Goal: Information Seeking & Learning: Check status

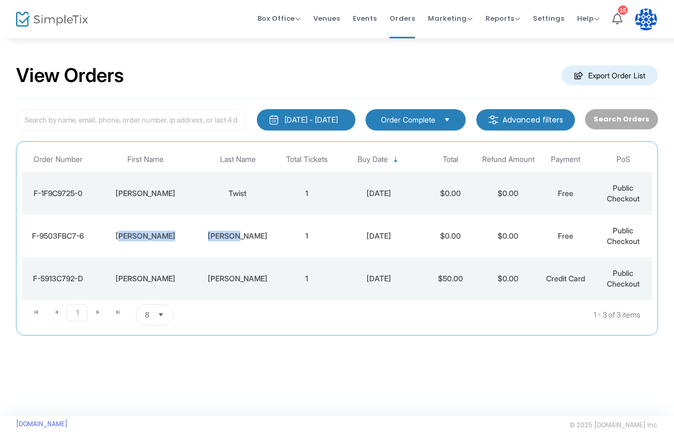
drag, startPoint x: 268, startPoint y: 235, endPoint x: 127, endPoint y: 238, distance: 141.3
click at [127, 238] on tr "F-9503FBC7-6 [PERSON_NAME] 1 [DATE] $0.00 $0.00 Free Public Checkout" at bounding box center [337, 236] width 631 height 43
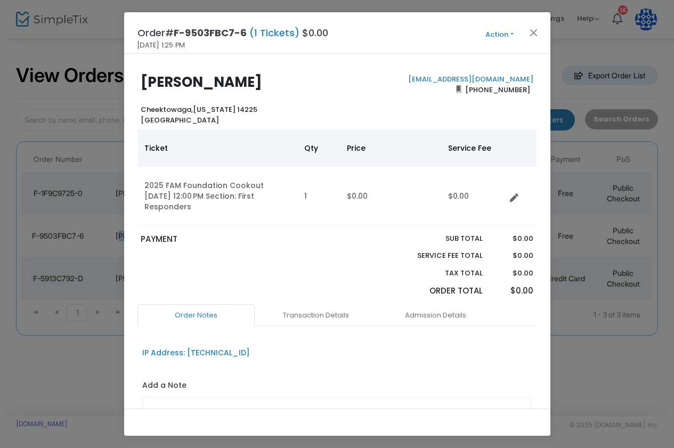
drag, startPoint x: 142, startPoint y: 236, endPoint x: 239, endPoint y: 85, distance: 179.4
click at [239, 85] on body "Processing... please wait Box Office Sell Tickets Bookings Sell Season Pass Ven…" at bounding box center [337, 224] width 674 height 448
click at [239, 85] on b "[PERSON_NAME]" at bounding box center [202, 81] width 122 height 19
click at [536, 33] on button "Close" at bounding box center [534, 33] width 14 height 14
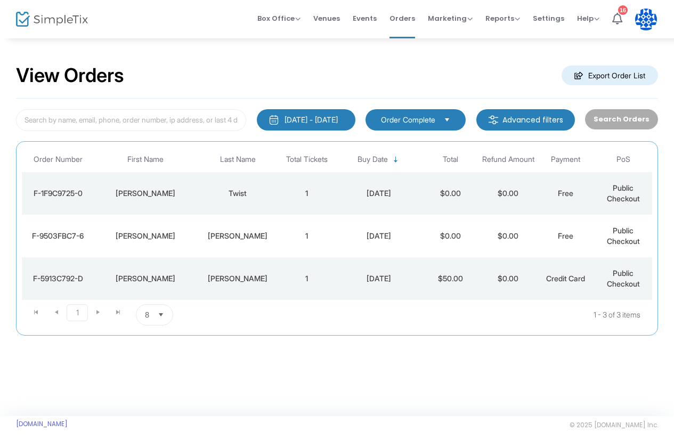
click at [151, 317] on span "8" at bounding box center [147, 315] width 13 height 20
click at [159, 398] on li "100" at bounding box center [154, 400] width 37 height 21
click at [193, 119] on input at bounding box center [131, 120] width 230 height 22
click at [412, 123] on span "Order Complete" at bounding box center [408, 120] width 54 height 11
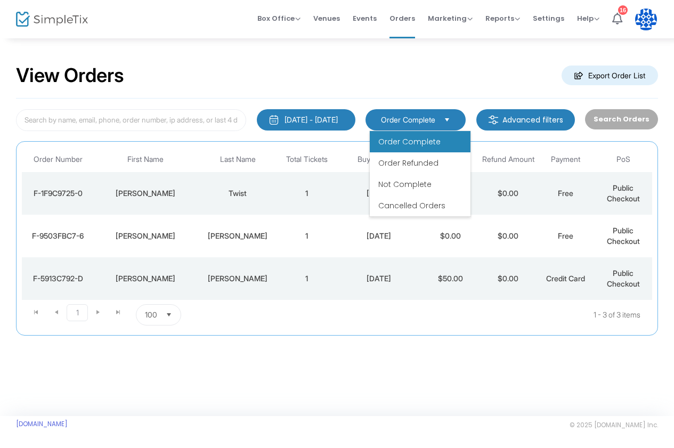
click at [412, 123] on span "Order Complete" at bounding box center [408, 120] width 54 height 11
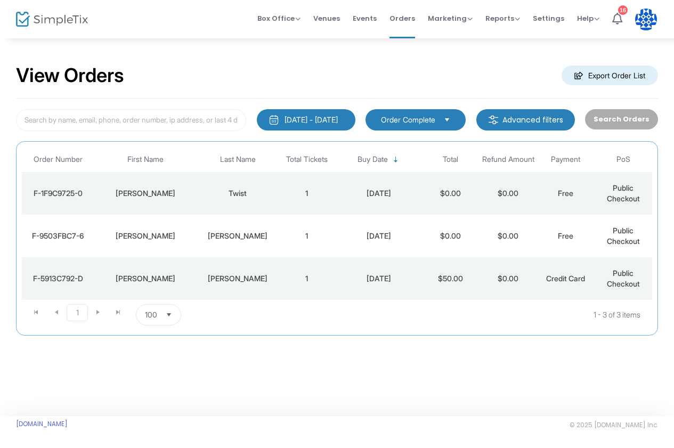
click at [513, 122] on m-button "Advanced filters" at bounding box center [526, 119] width 99 height 21
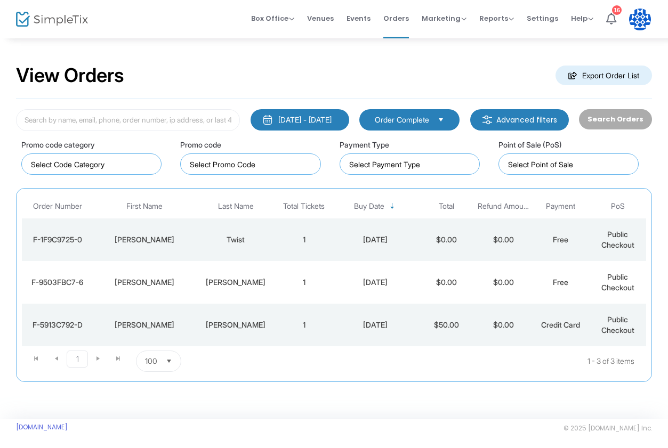
click at [311, 122] on div "[DATE] - [DATE]" at bounding box center [304, 120] width 53 height 11
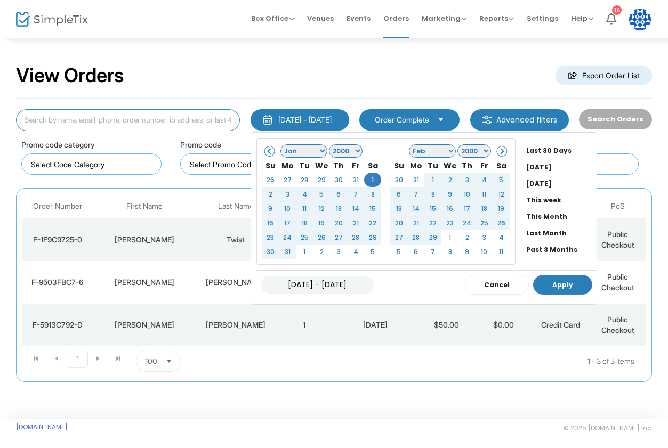
click at [182, 119] on input at bounding box center [128, 120] width 224 height 22
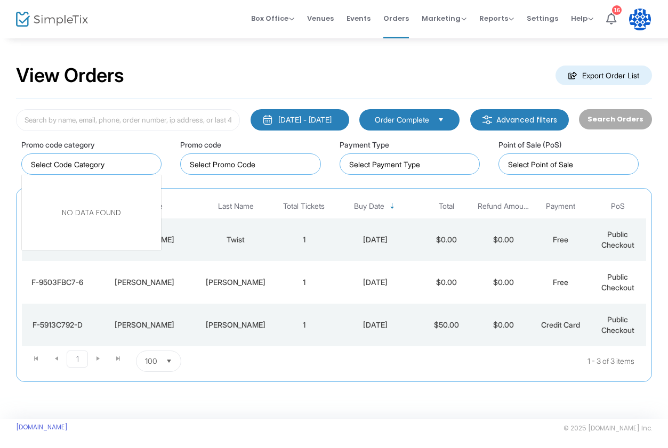
click at [132, 172] on kendo-taglist at bounding box center [91, 164] width 139 height 20
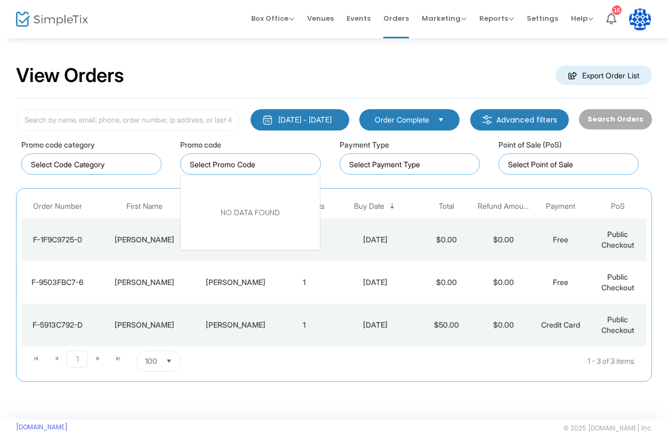
click at [212, 164] on input "NO DATA FOUND" at bounding box center [252, 164] width 125 height 11
click at [367, 163] on input at bounding box center [411, 164] width 125 height 11
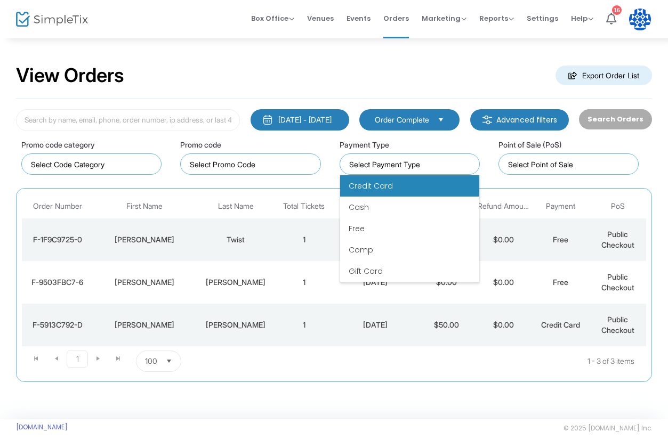
click at [377, 184] on span "Credit Card" at bounding box center [371, 186] width 44 height 11
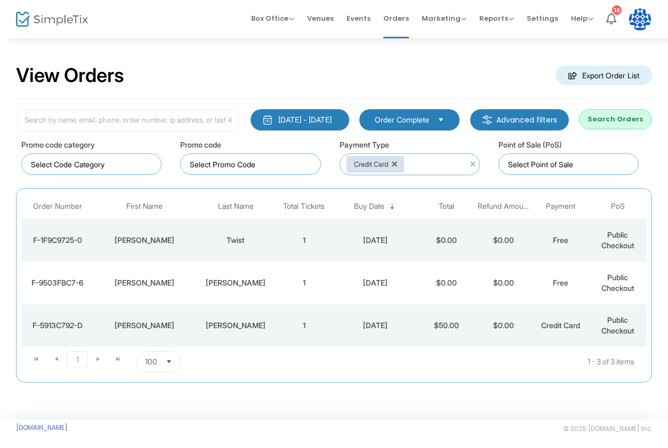
click at [624, 117] on button "Search Orders" at bounding box center [615, 119] width 73 height 20
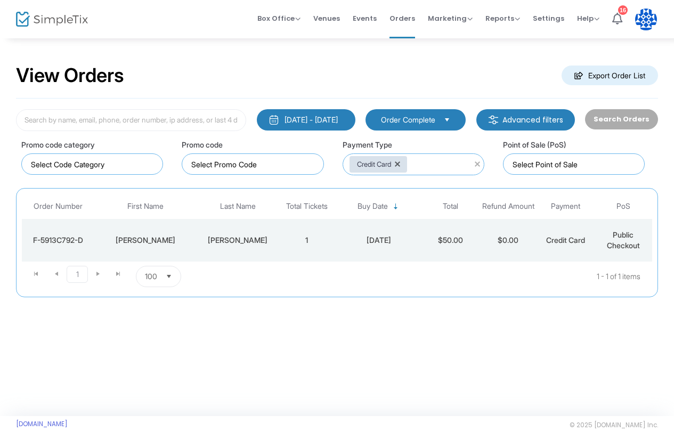
click at [334, 125] on button "[DATE] - [DATE]" at bounding box center [306, 119] width 99 height 21
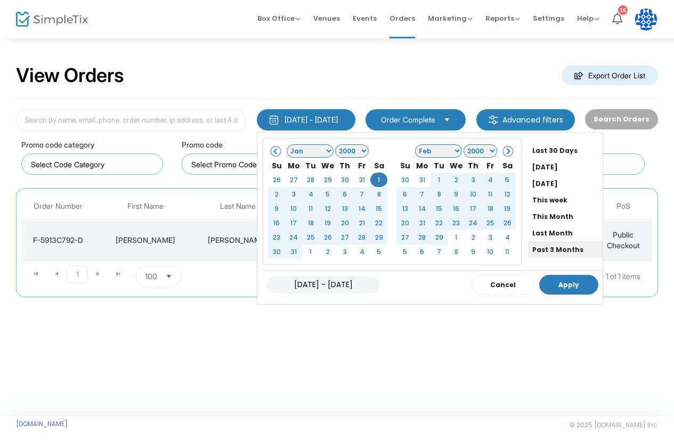
click at [561, 245] on li "Past 3 Months" at bounding box center [565, 249] width 75 height 17
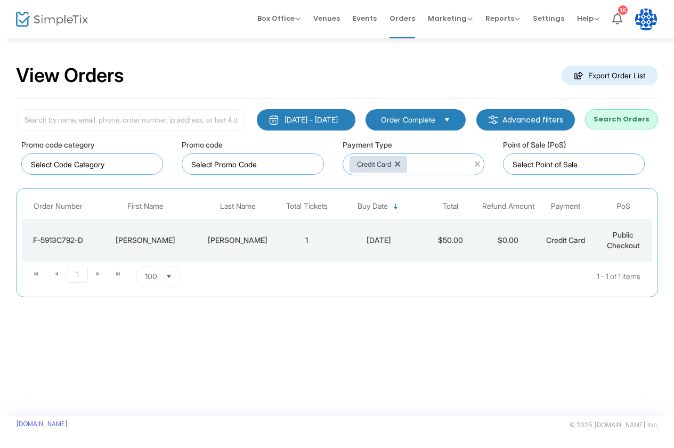
click at [626, 147] on div "Point of Sale (PoS)" at bounding box center [574, 157] width 142 height 36
click at [621, 131] on div "Promo code category Promo code Payment Type Credit Card Point of Sale (PoS)" at bounding box center [337, 154] width 642 height 47
click at [623, 122] on button "Search Orders" at bounding box center [621, 119] width 73 height 20
